Goal: Task Accomplishment & Management: Use online tool/utility

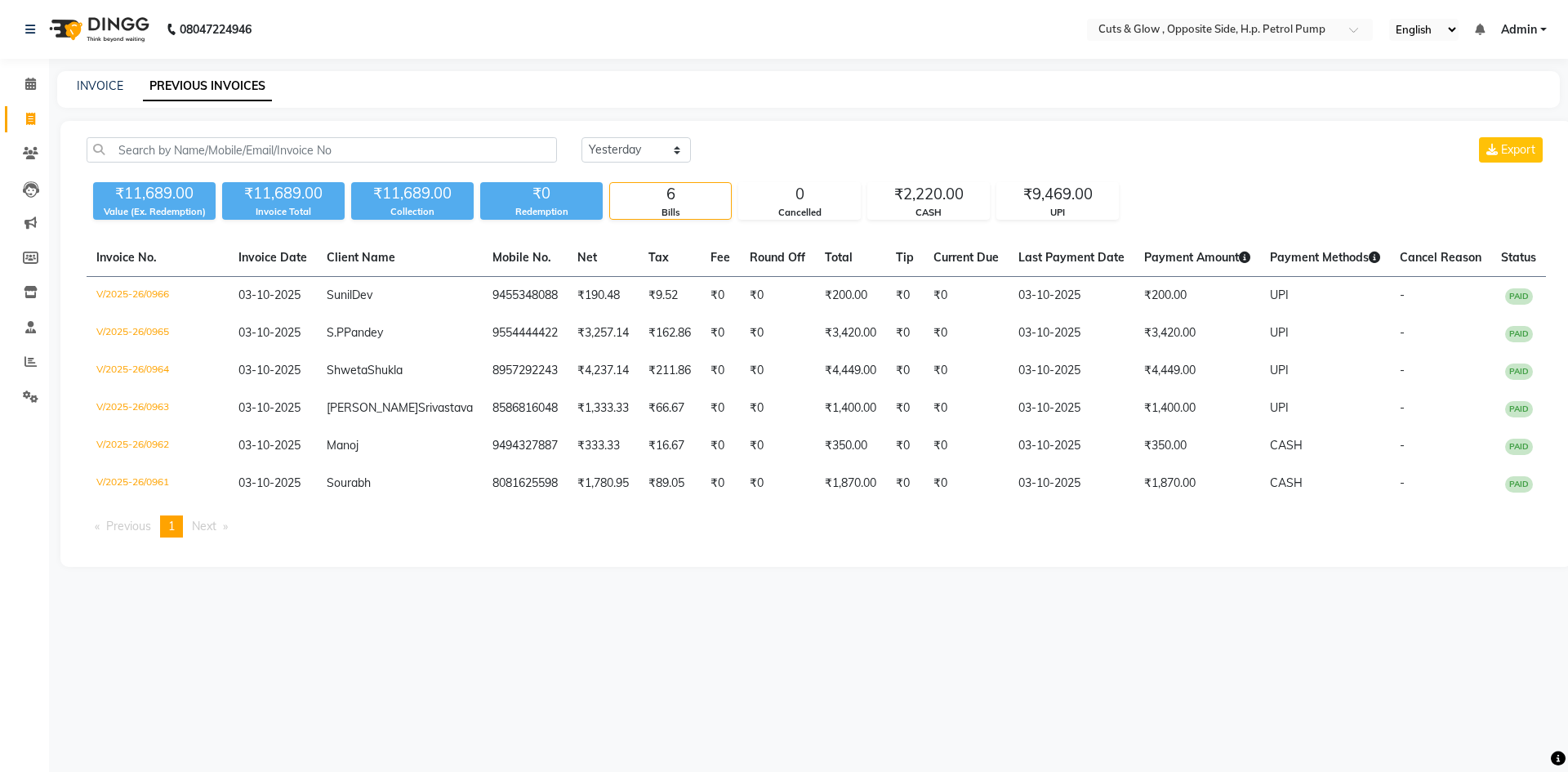
select select "yesterday"
click at [26, 116] on icon at bounding box center [31, 119] width 9 height 13
select select "service"
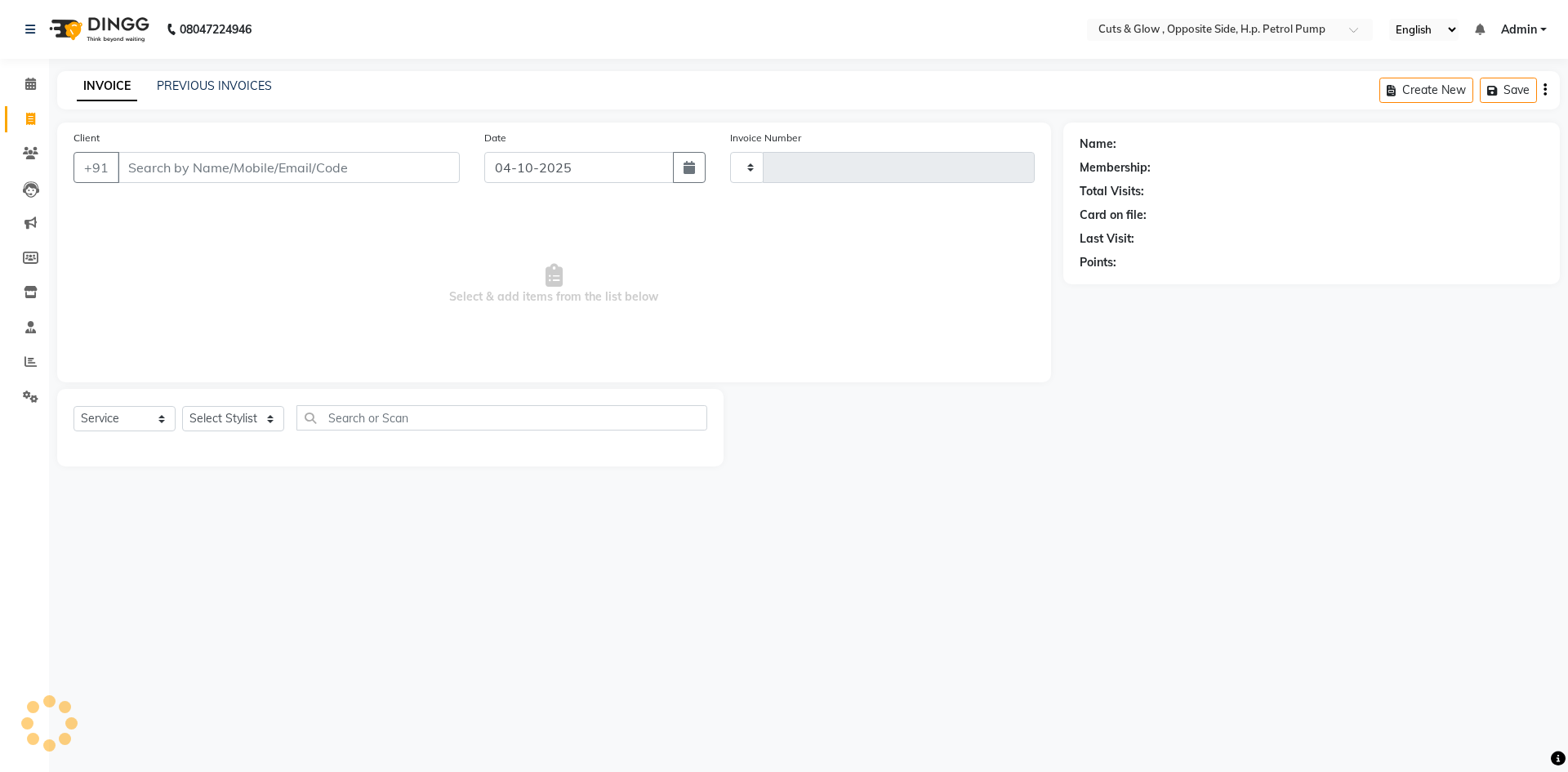
click at [271, 244] on span "Select & add items from the list below" at bounding box center [553, 284] width 961 height 163
type input "0967"
select select "6633"
click at [278, 237] on span "Select & add items from the list below" at bounding box center [553, 284] width 961 height 163
click at [199, 95] on div "INVOICE PREVIOUS INVOICES" at bounding box center [174, 87] width 235 height 19
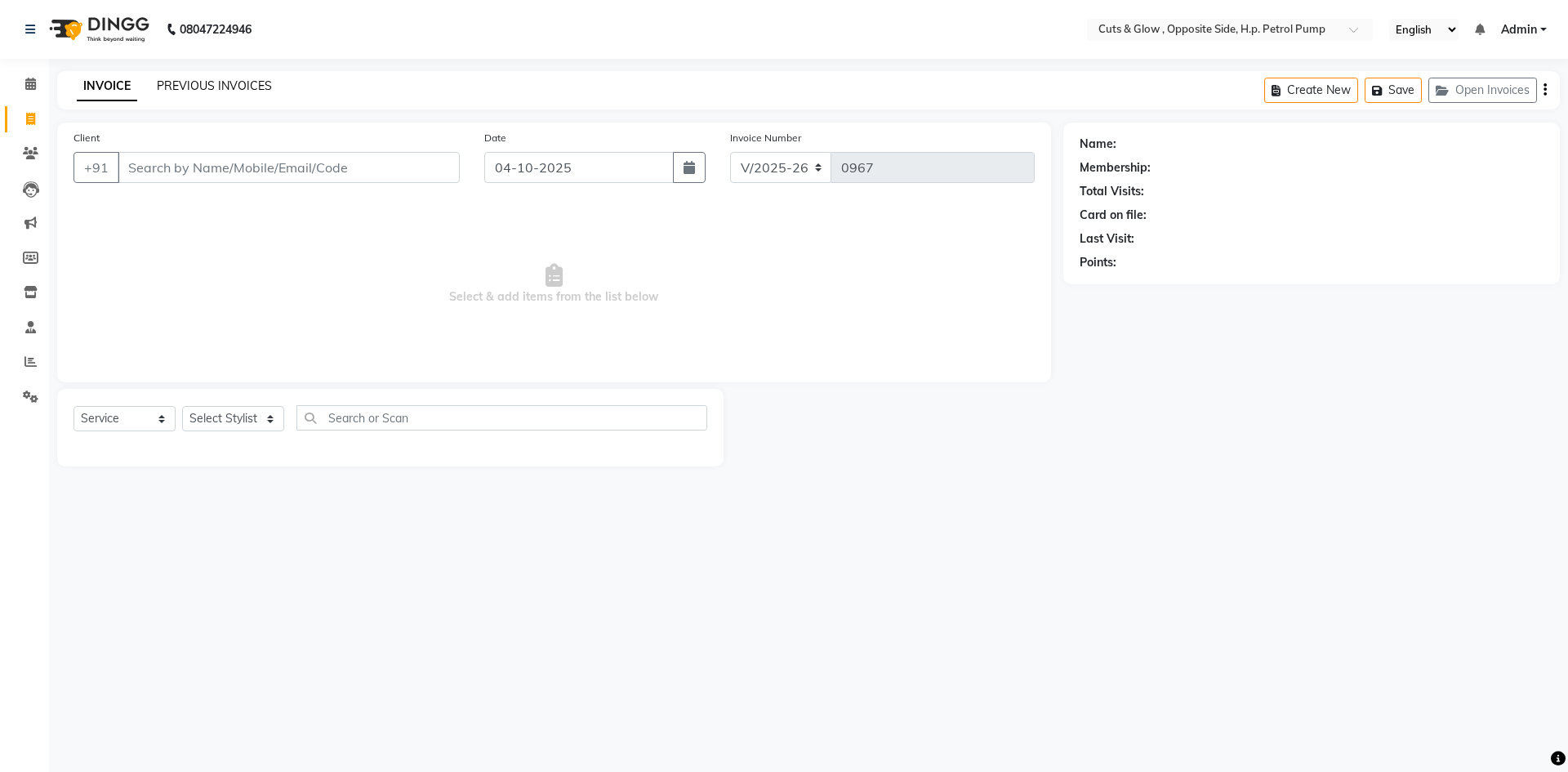
click at [200, 89] on link "PREVIOUS INVOICES" at bounding box center [215, 86] width 116 height 14
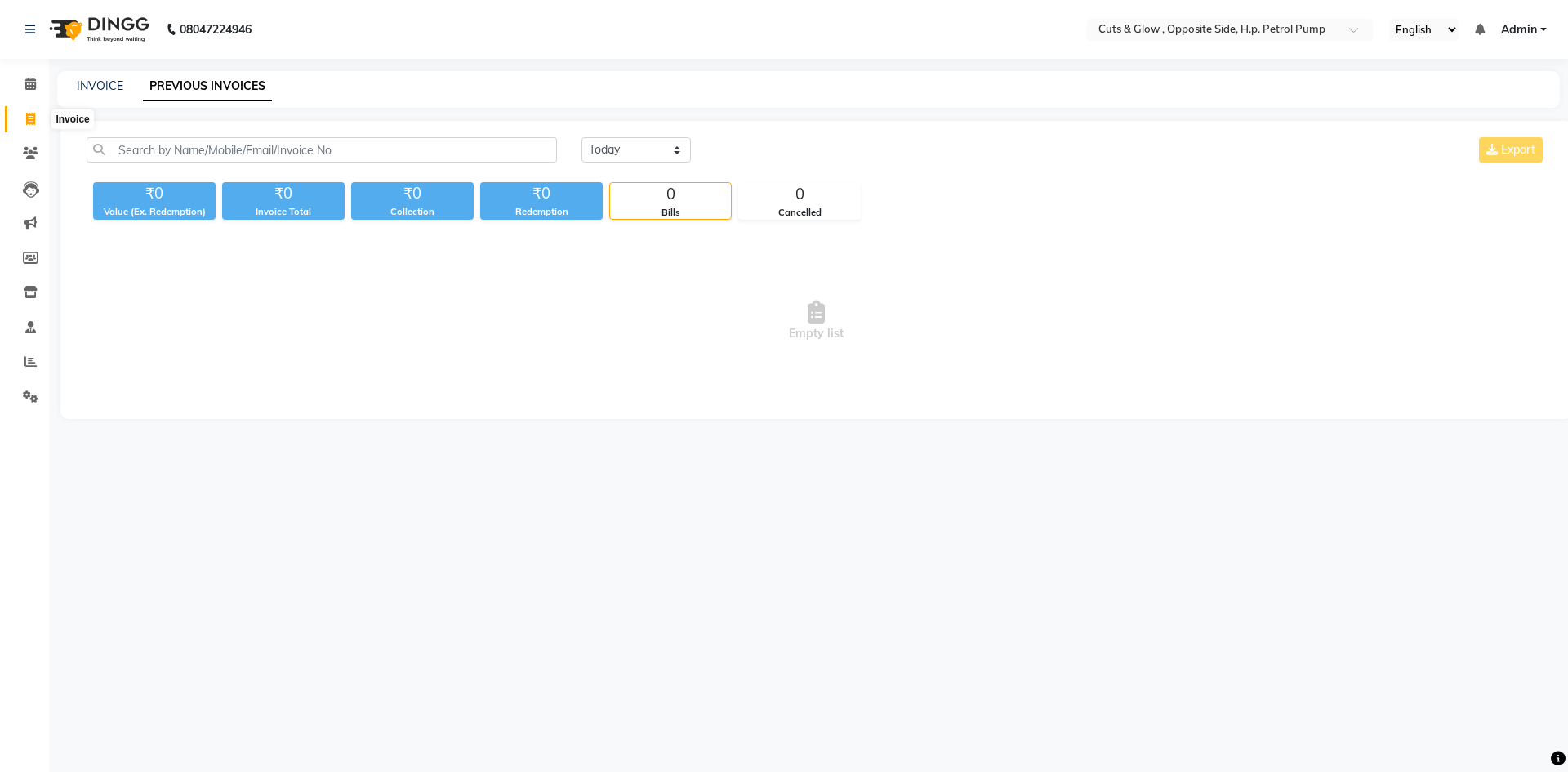
click at [30, 118] on icon at bounding box center [31, 119] width 9 height 13
select select "service"
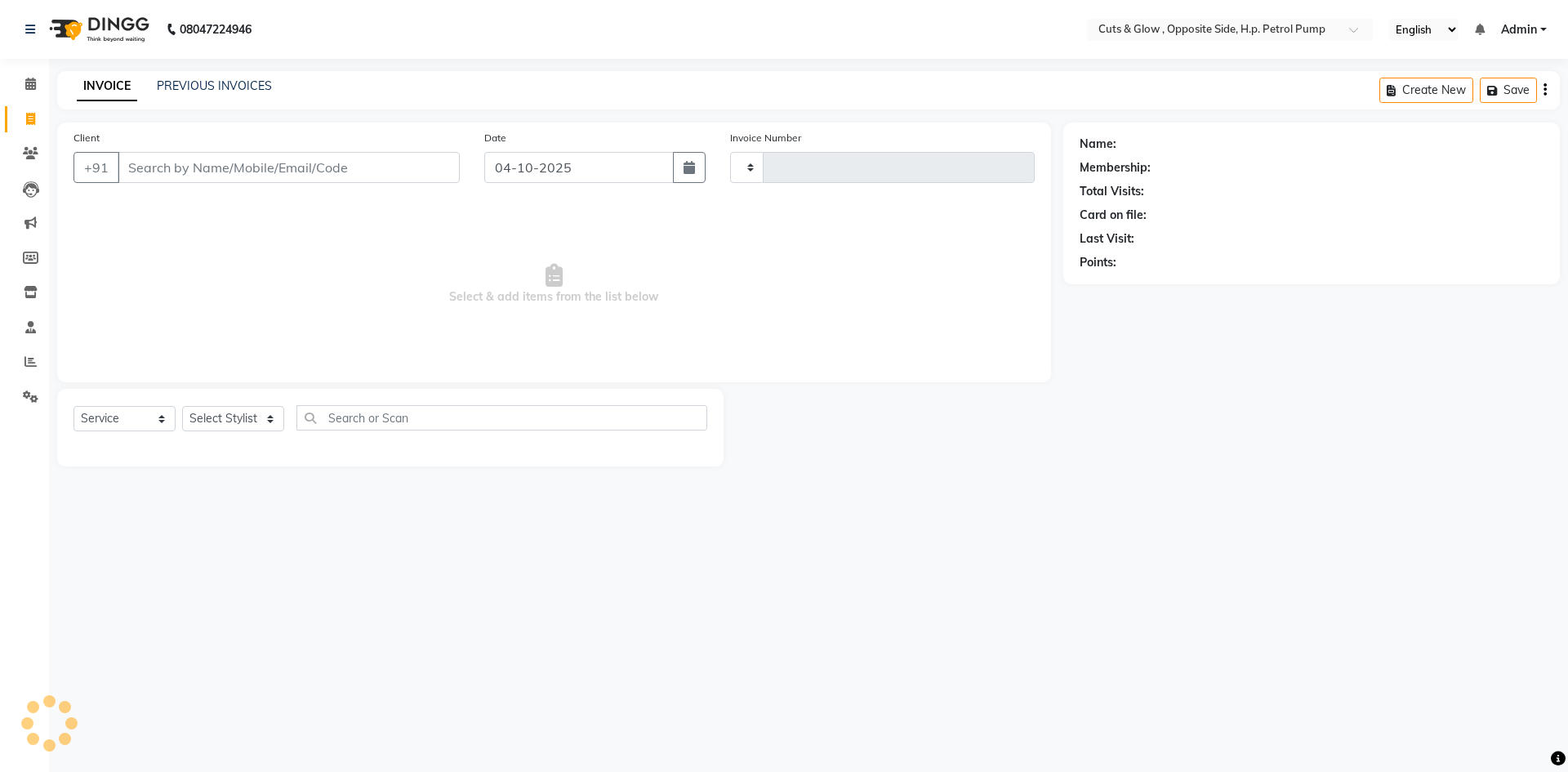
type input "0967"
select select "6633"
click at [317, 292] on span "Select & add items from the list below" at bounding box center [553, 284] width 961 height 163
click at [216, 105] on div "INVOICE PREVIOUS INVOICES Create New Save Open Invoices" at bounding box center [808, 90] width 1503 height 39
click at [224, 88] on link "PREVIOUS INVOICES" at bounding box center [215, 86] width 116 height 14
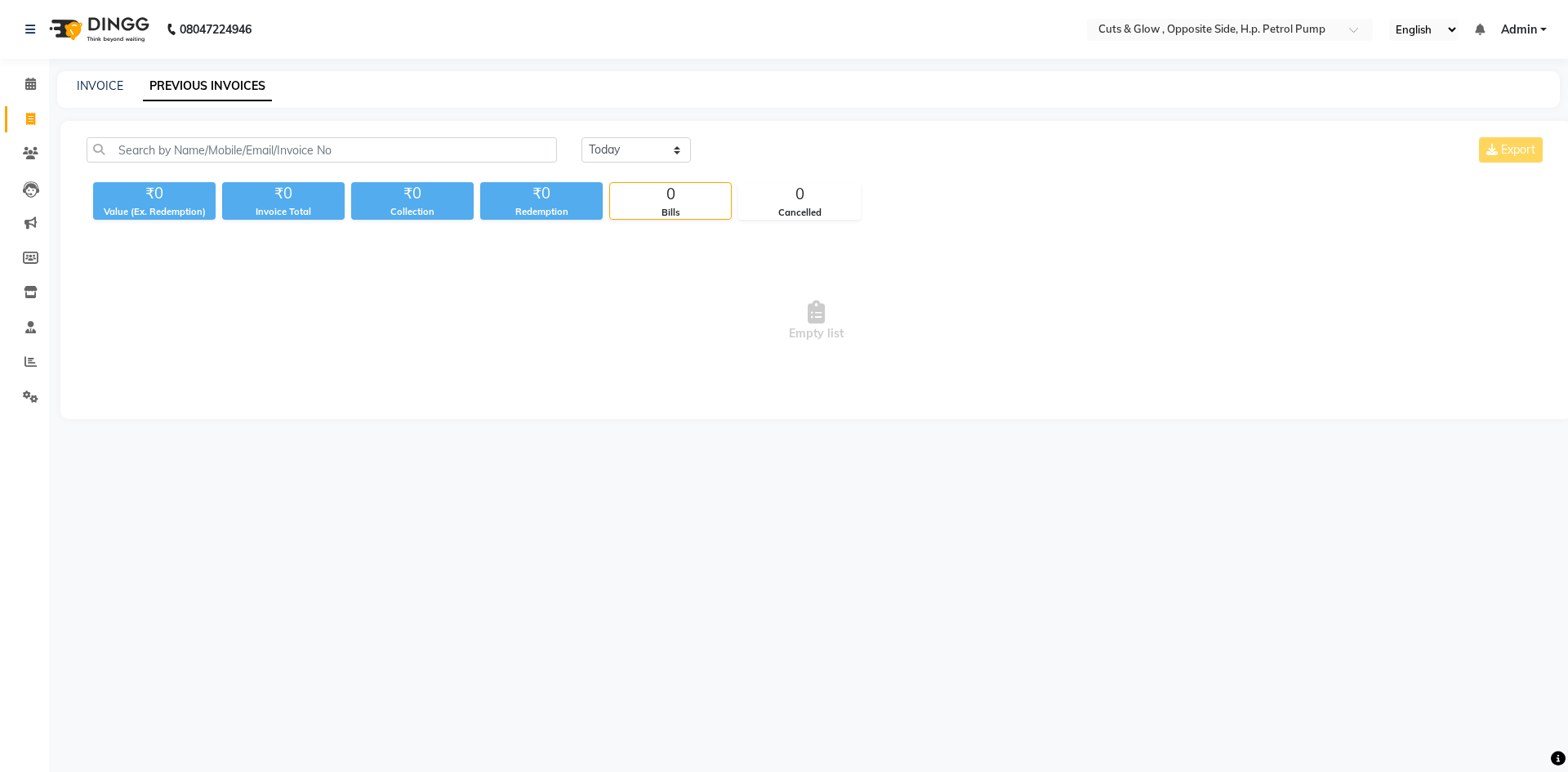
click at [515, 527] on div "08047224946 Select Location × Cuts & Glow , Opposite Side, H.p. Petrol Pump Eng…" at bounding box center [784, 386] width 1568 height 772
click at [36, 116] on span at bounding box center [31, 119] width 29 height 19
select select "service"
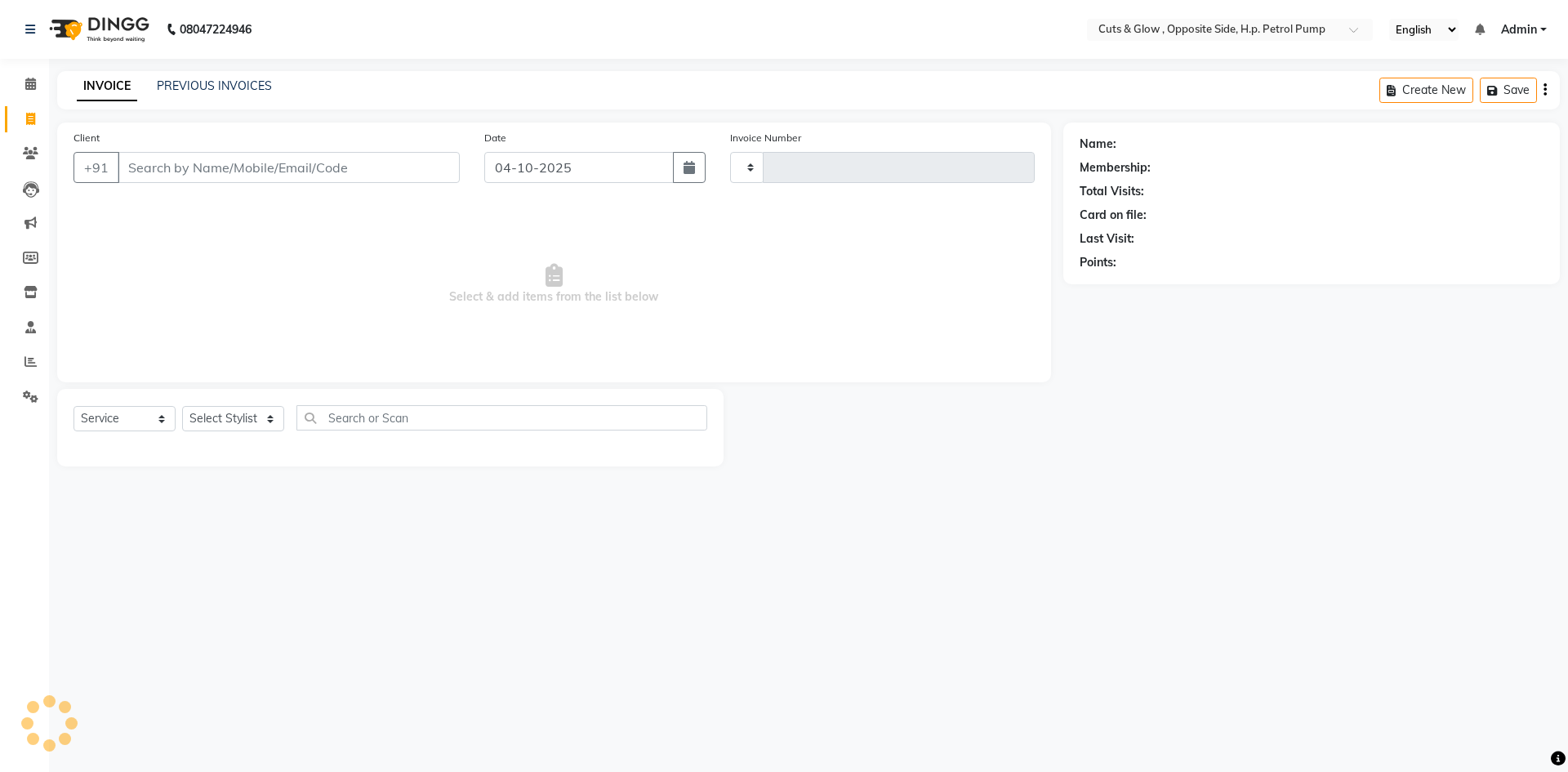
type input "0967"
select select "6633"
